Goal: Information Seeking & Learning: Learn about a topic

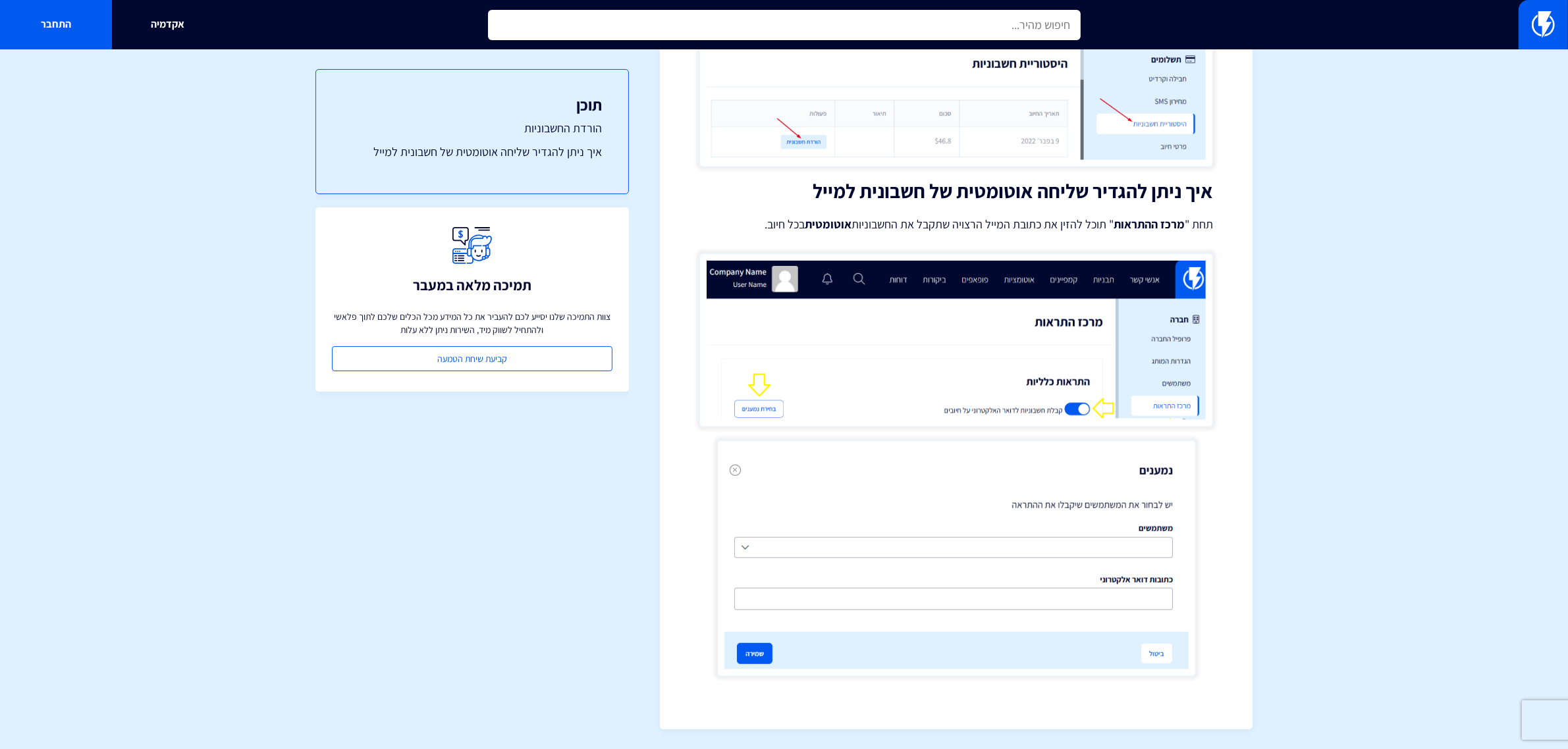
click at [927, 30] on input "text" at bounding box center [785, 24] width 593 height 30
type input "e"
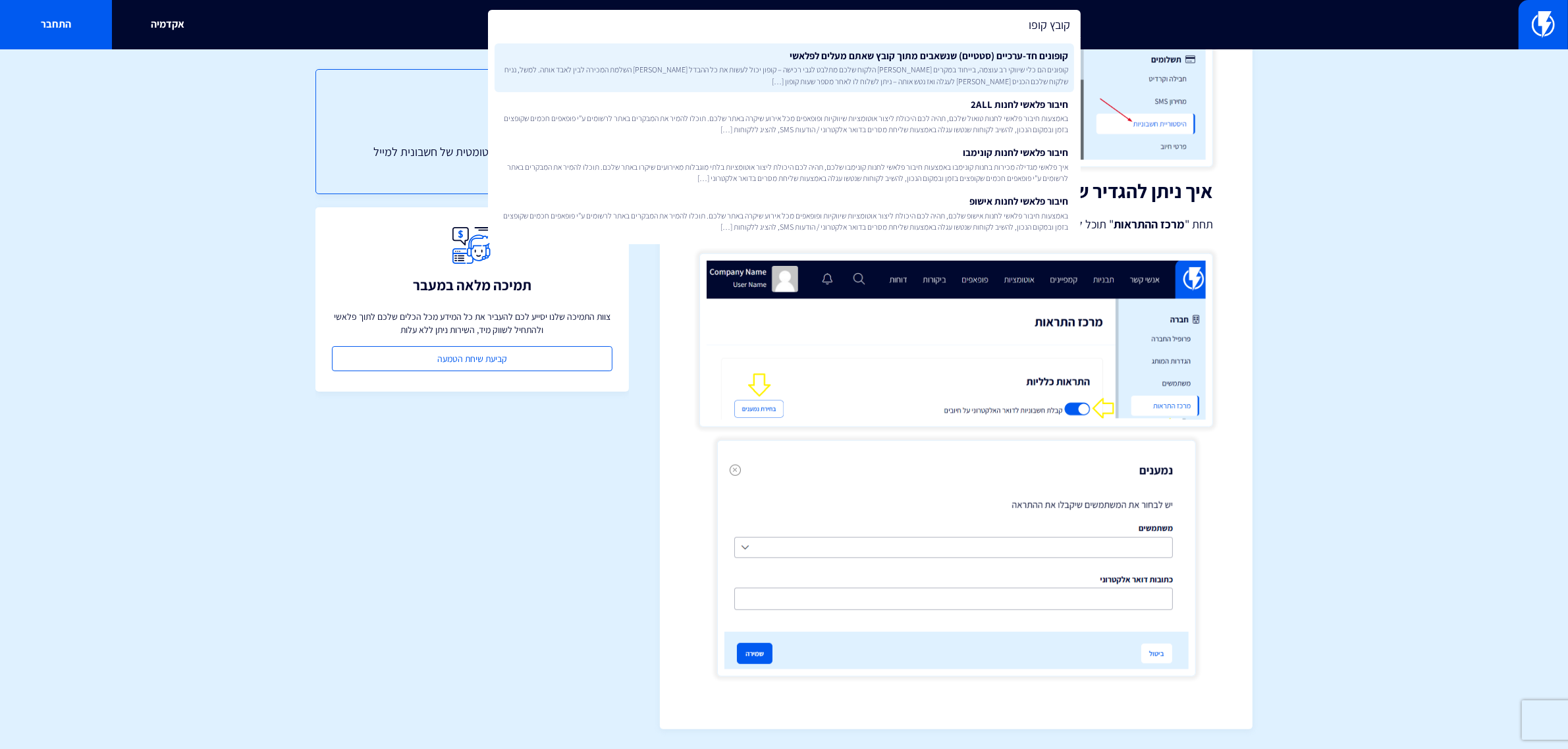
type input "קובץ קופו"
click at [920, 76] on span "קופונים הם כלי שיווקי רב עוצמה, בייחוד במקרים [PERSON_NAME] הלקוח שלכם מתלבט לג…" at bounding box center [784, 76] width 569 height 23
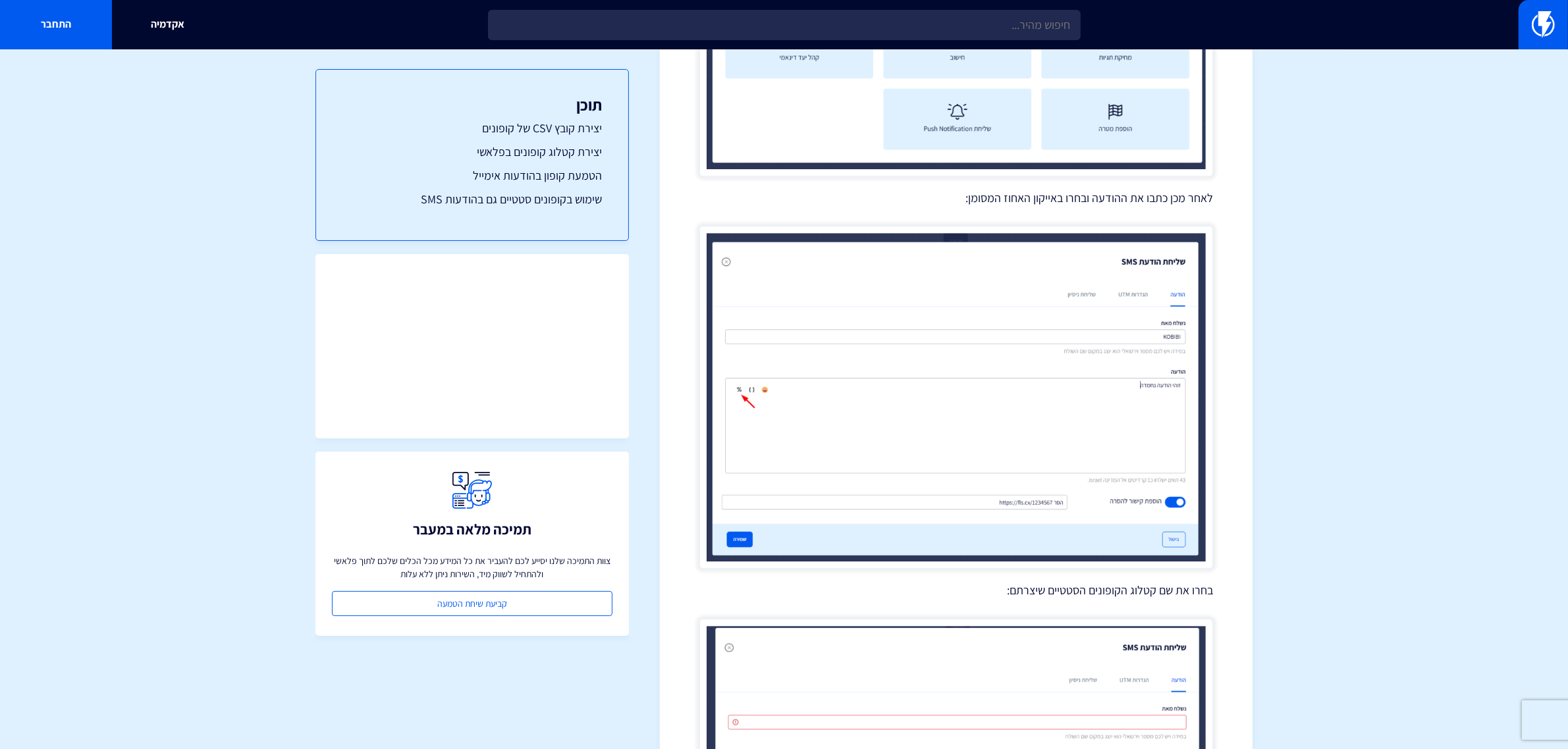
scroll to position [4927, 0]
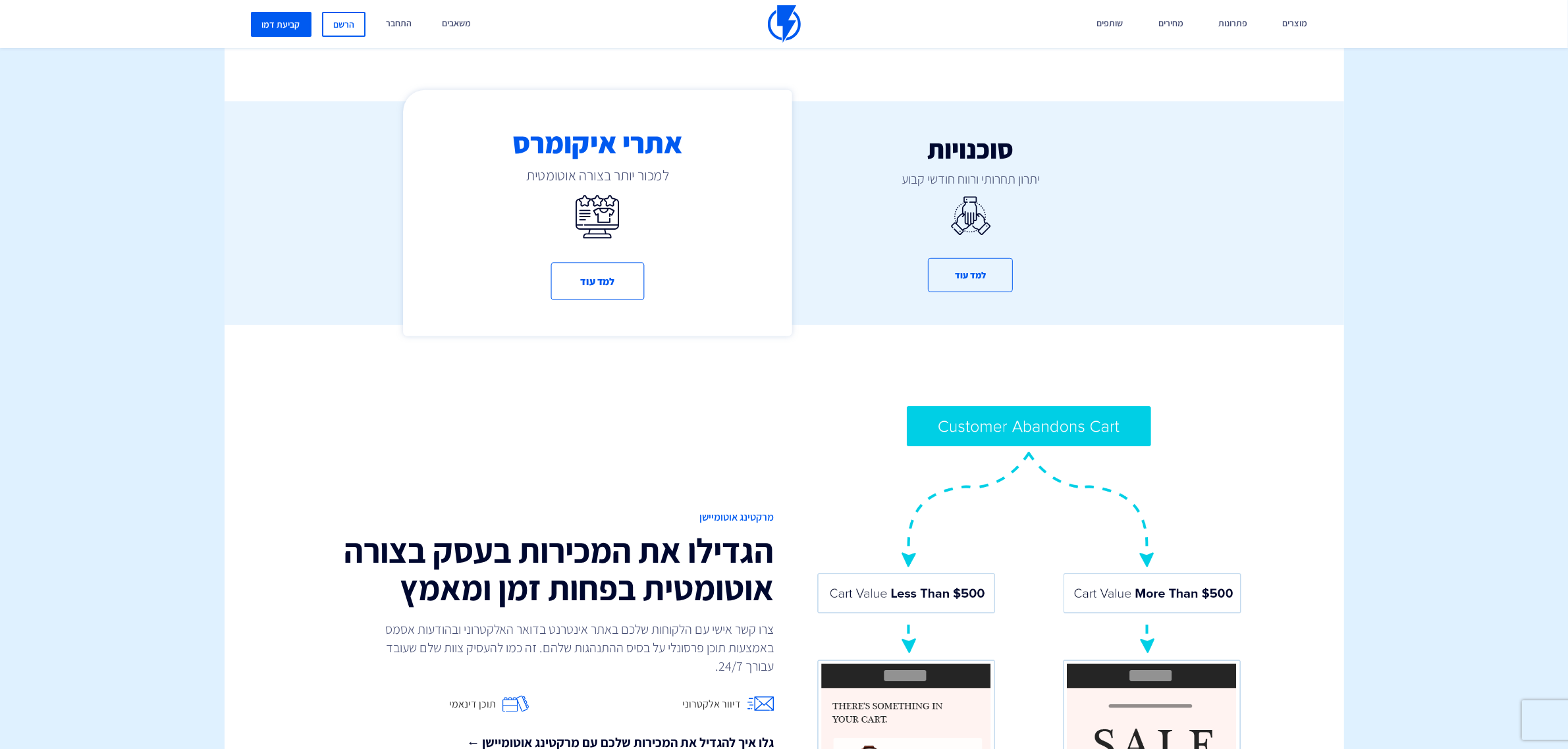
scroll to position [823, 0]
